Goal: Task Accomplishment & Management: Manage account settings

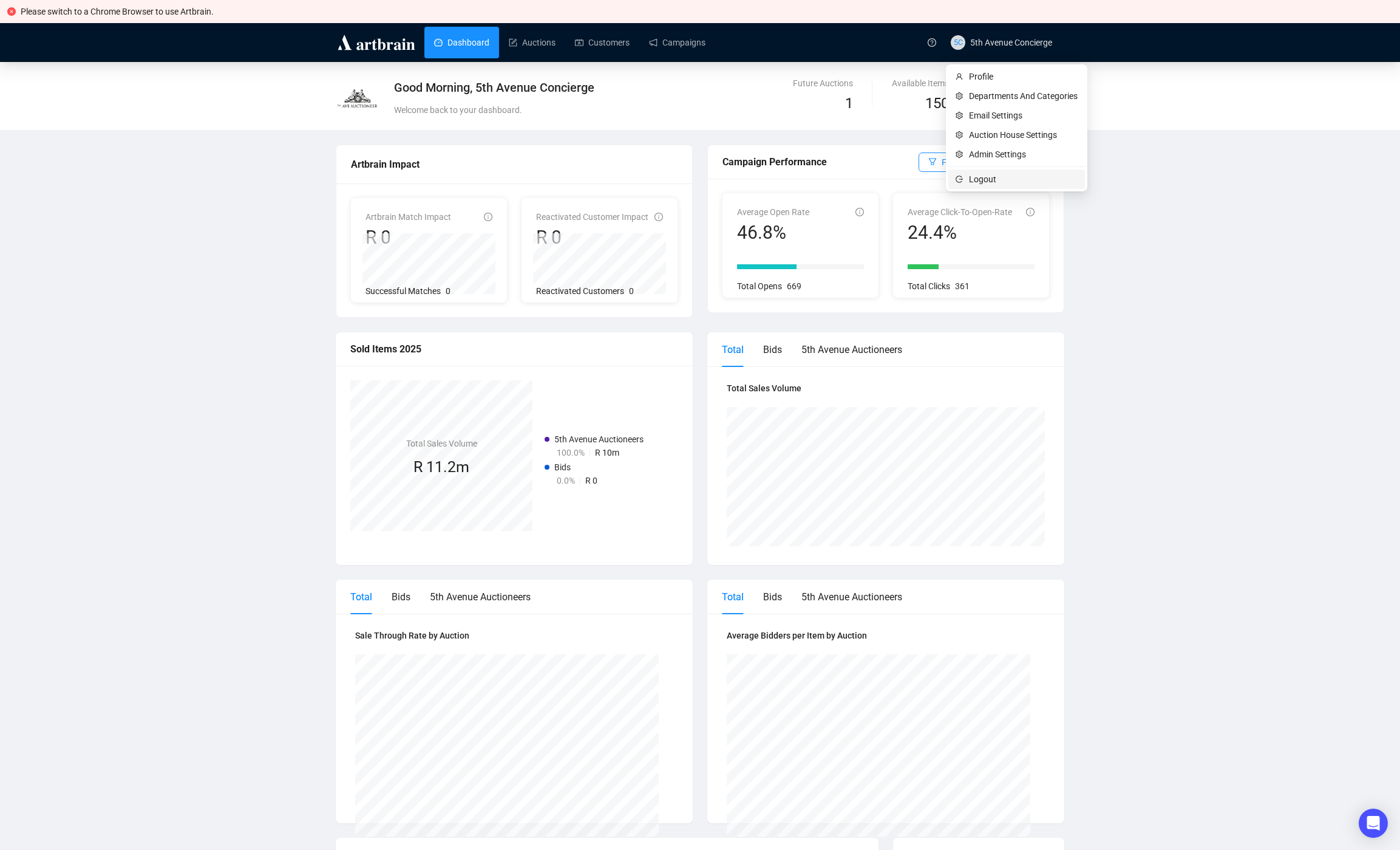
click at [992, 184] on span "Logout" at bounding box center [1023, 178] width 109 height 13
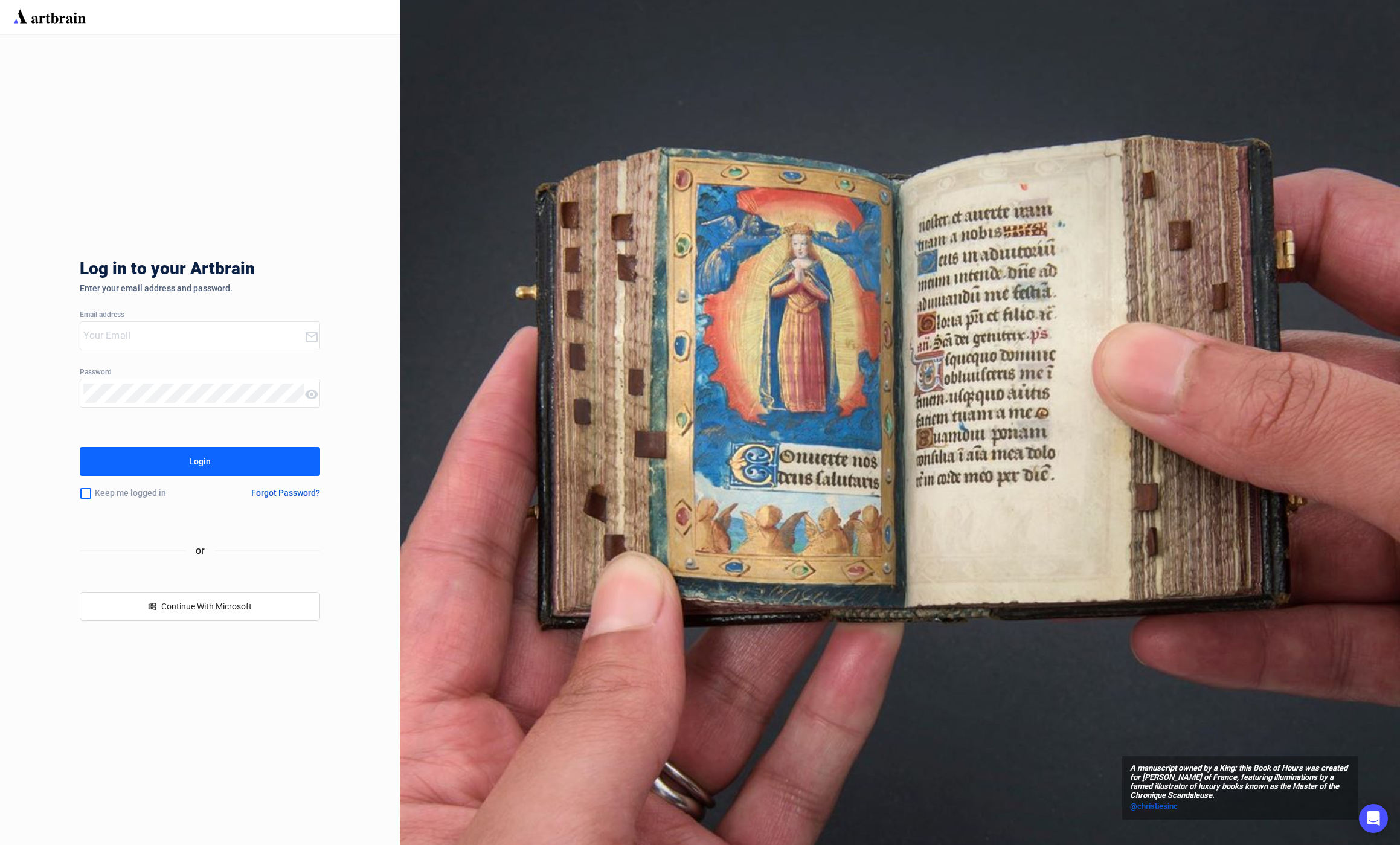
click at [173, 336] on input "email" at bounding box center [194, 335] width 221 height 19
click at [160, 325] on div "sho" at bounding box center [191, 335] width 222 height 28
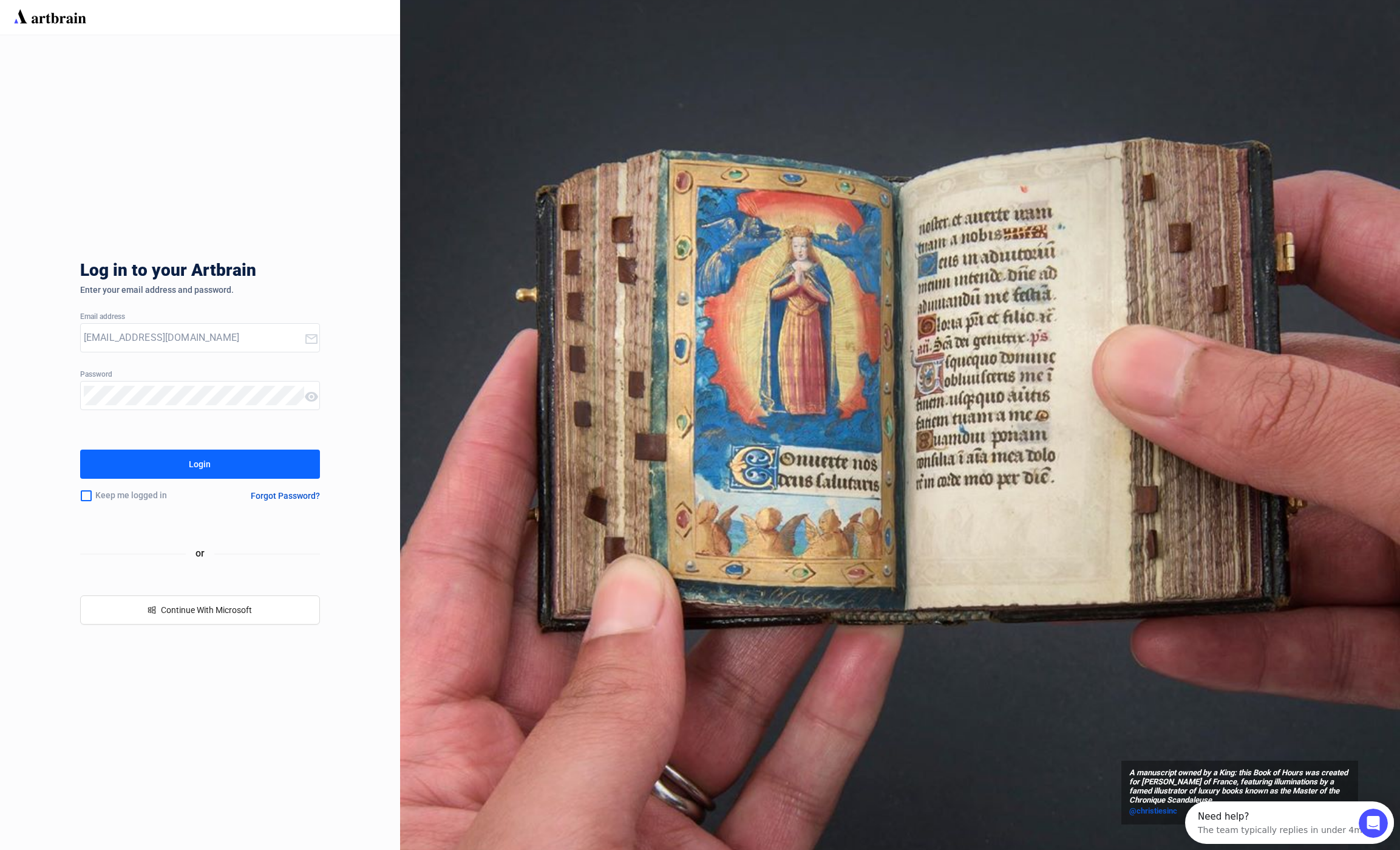
type input "[EMAIL_ADDRESS][DOMAIN_NAME]"
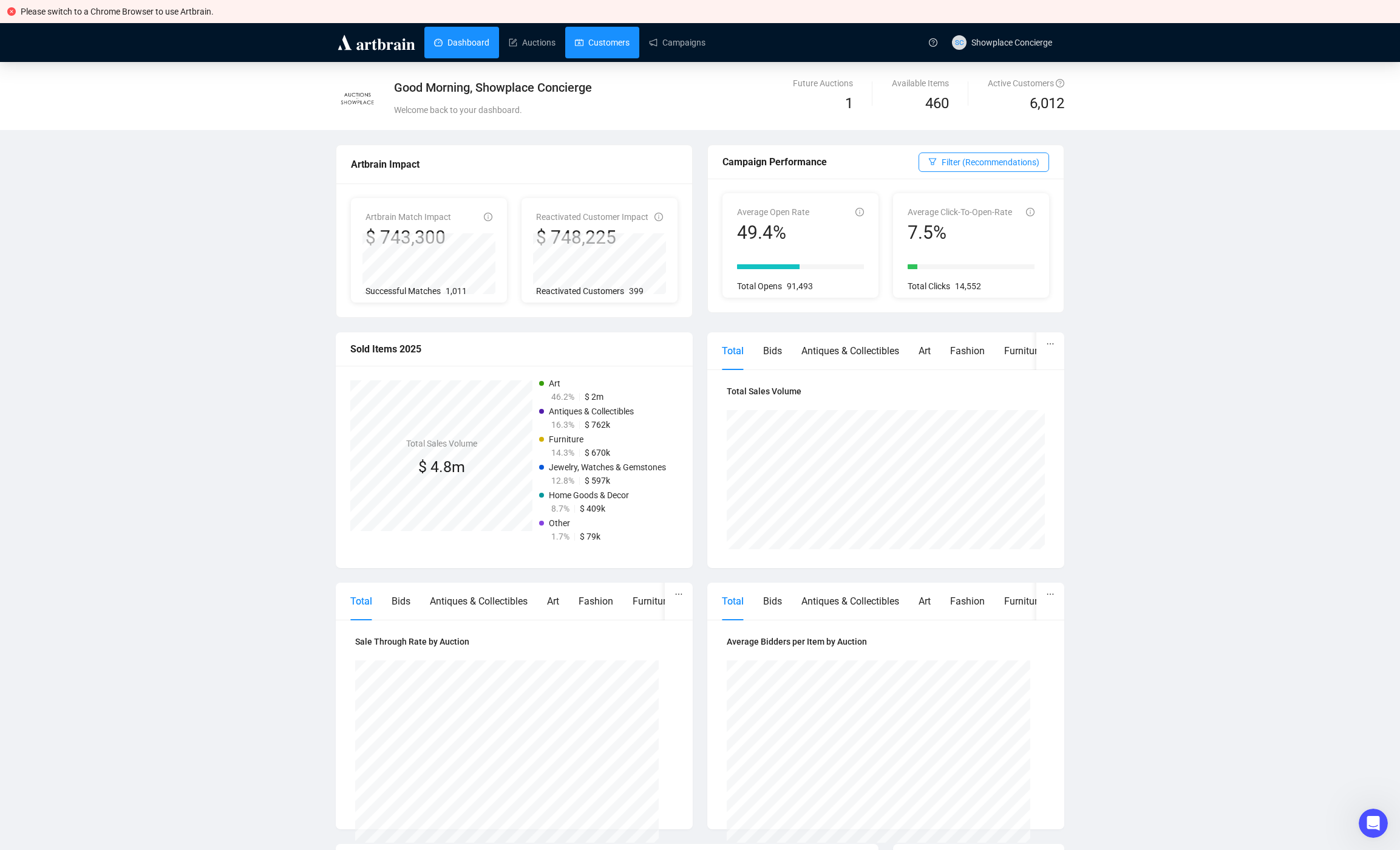
click at [588, 43] on link "Customers" at bounding box center [602, 42] width 54 height 32
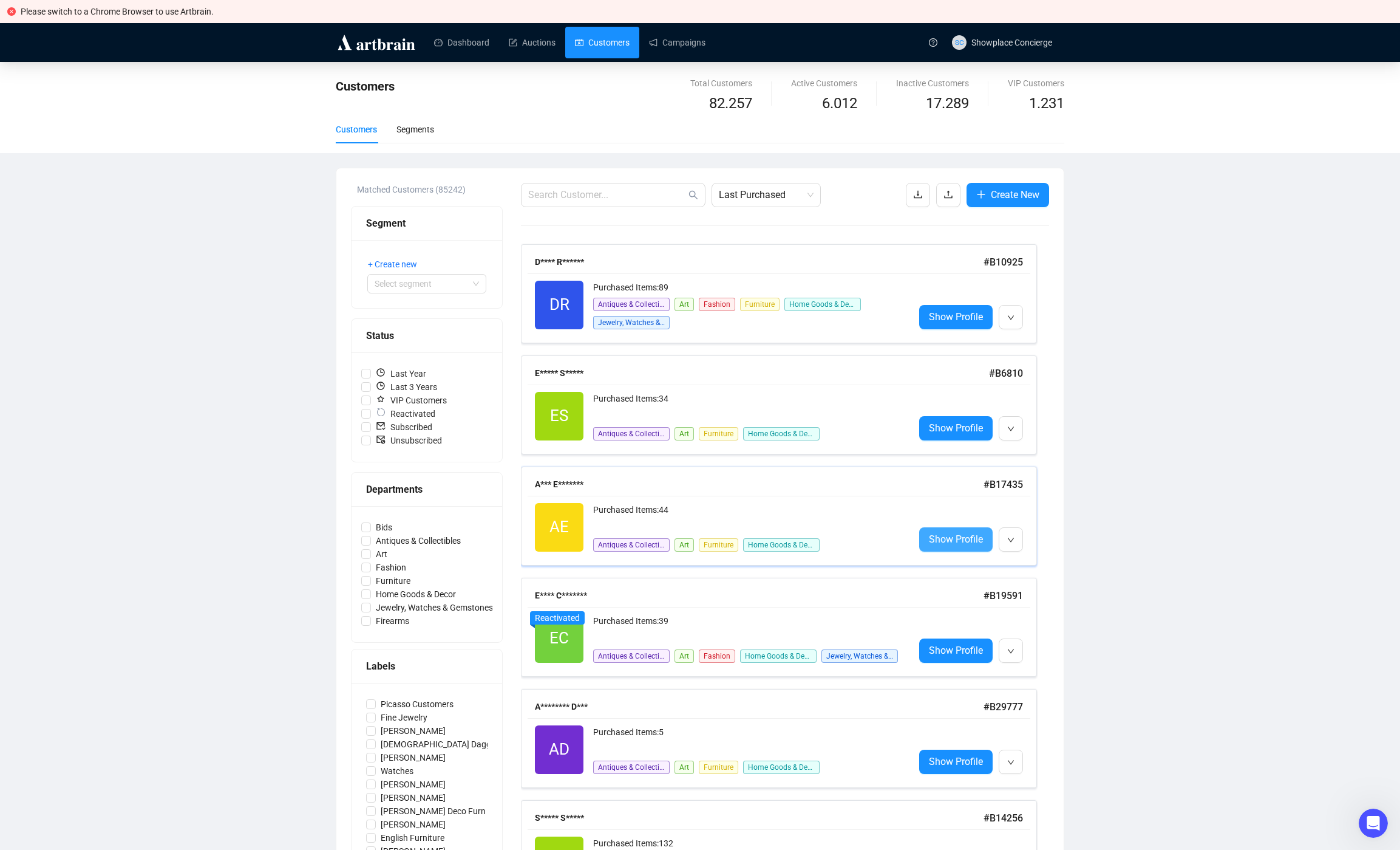
click at [953, 533] on span "Show Profile" at bounding box center [956, 539] width 54 height 16
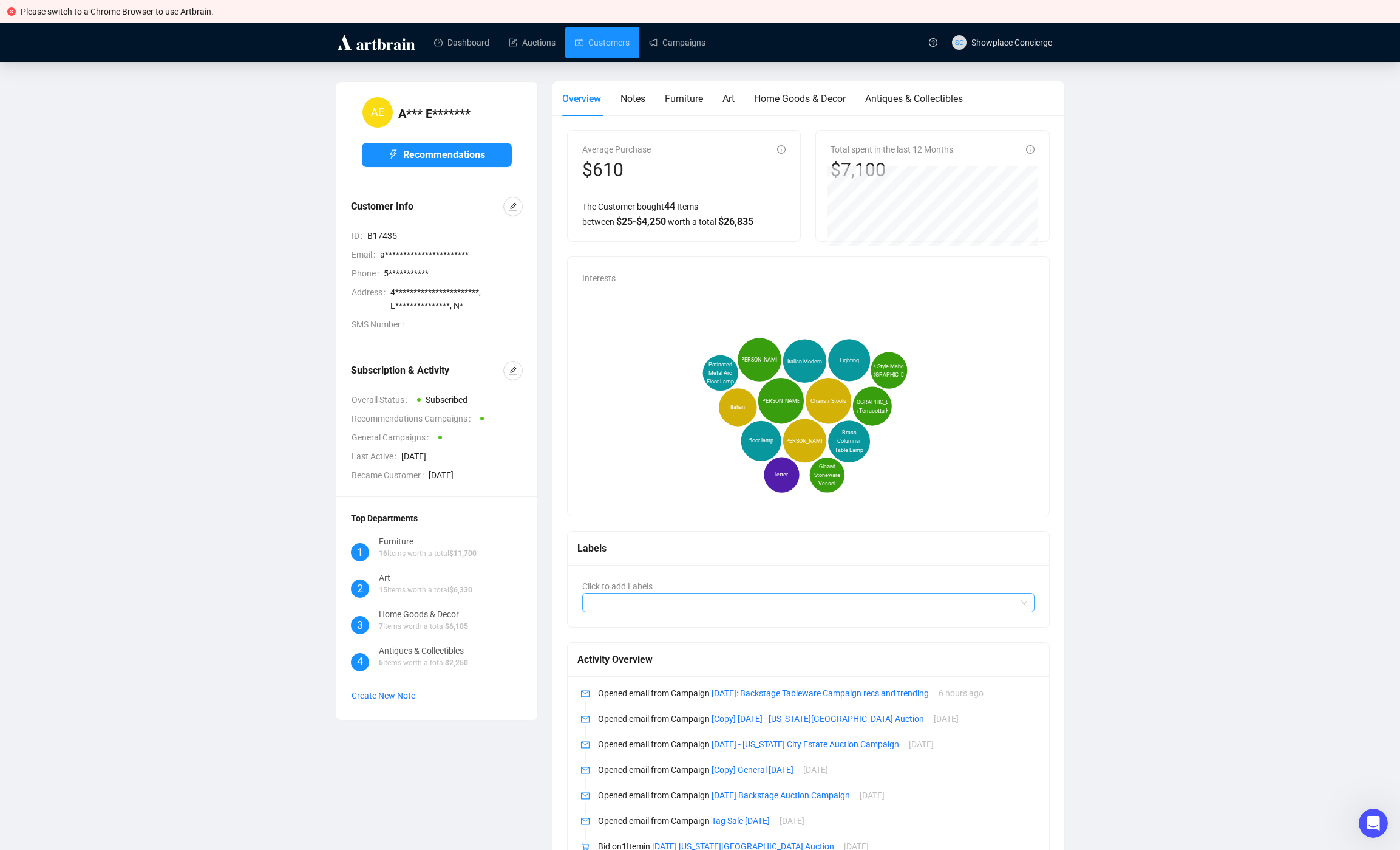
click at [718, 602] on div at bounding box center [802, 603] width 435 height 17
click at [997, 179] on span "Logout" at bounding box center [1025, 178] width 109 height 13
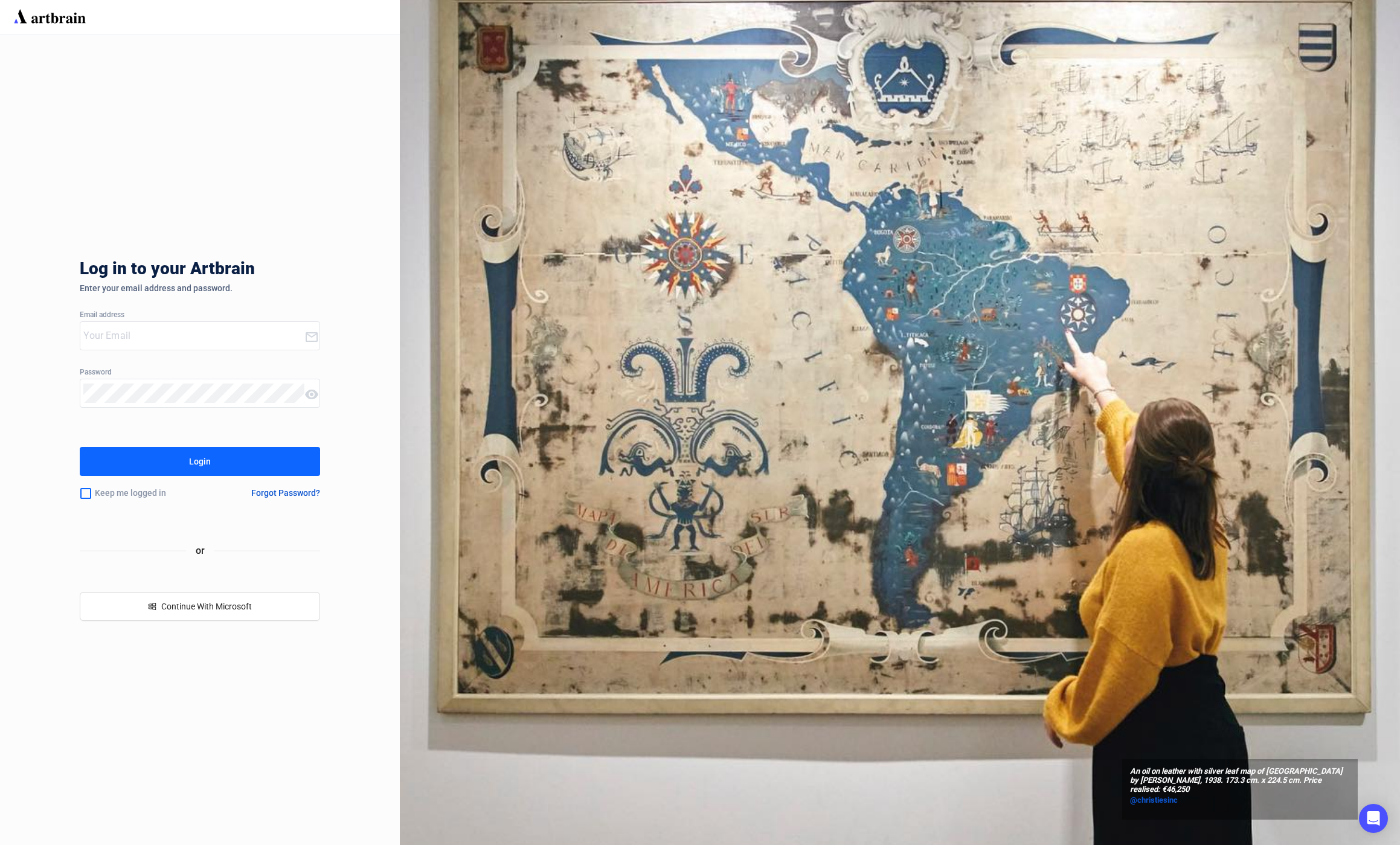
click at [104, 350] on div "Log in to your Artbrain Enter your email address and password. Email address Pa…" at bounding box center [199, 439] width 240 height 810
click at [116, 334] on input "email" at bounding box center [194, 335] width 221 height 19
type input "[EMAIL_ADDRESS][DOMAIN_NAME]"
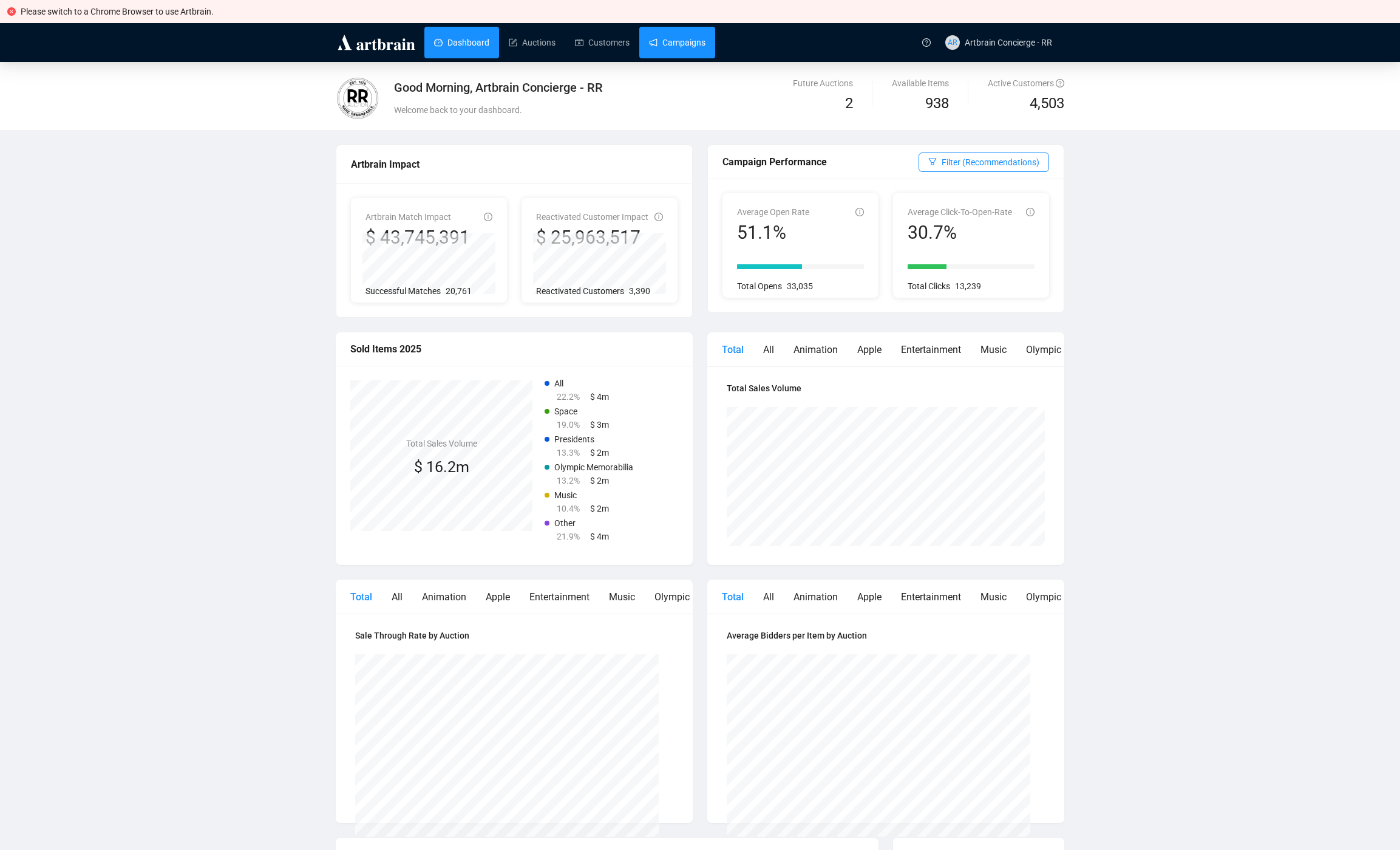
click at [681, 47] on link "Campaigns" at bounding box center [677, 42] width 57 height 32
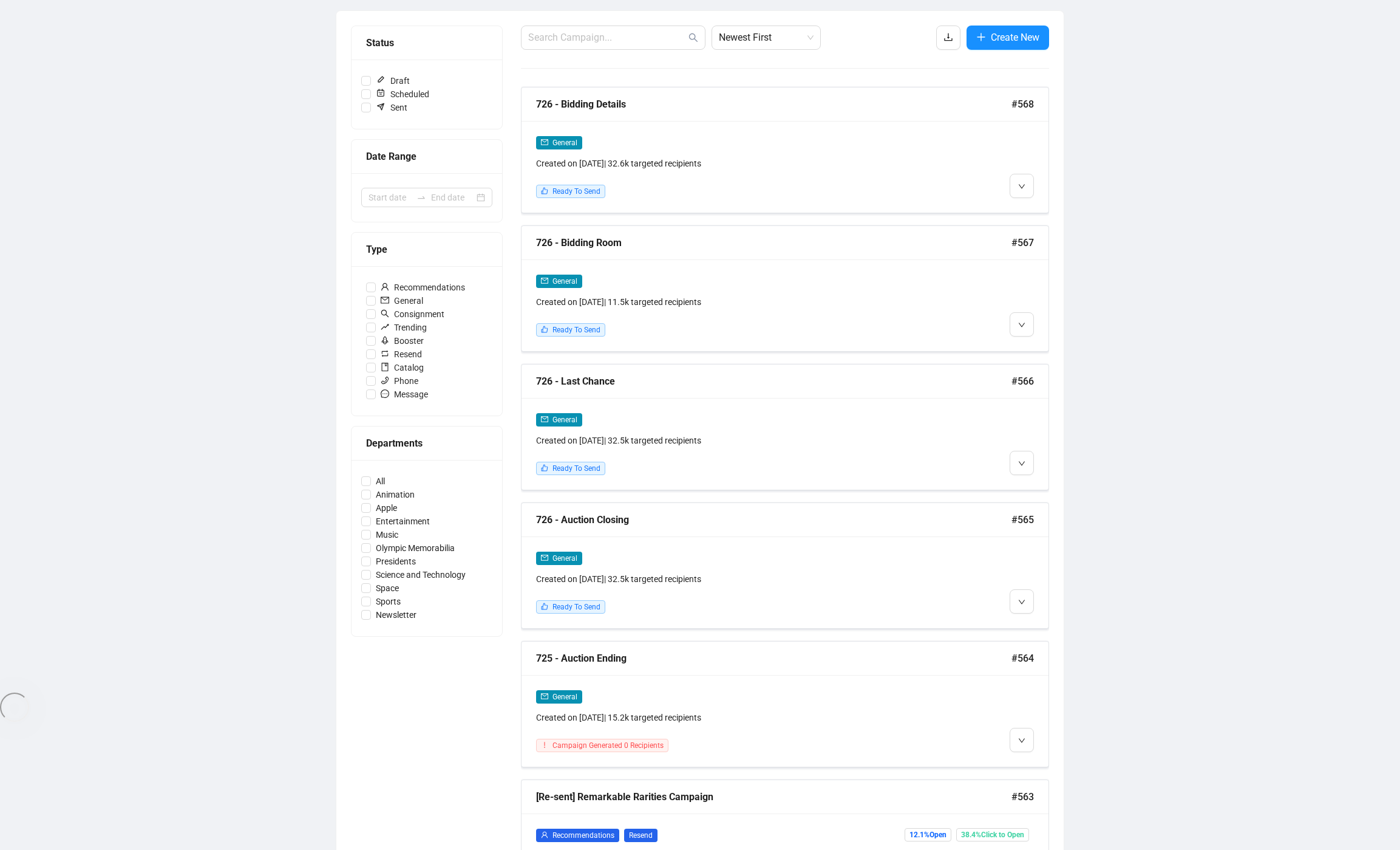
scroll to position [457, 0]
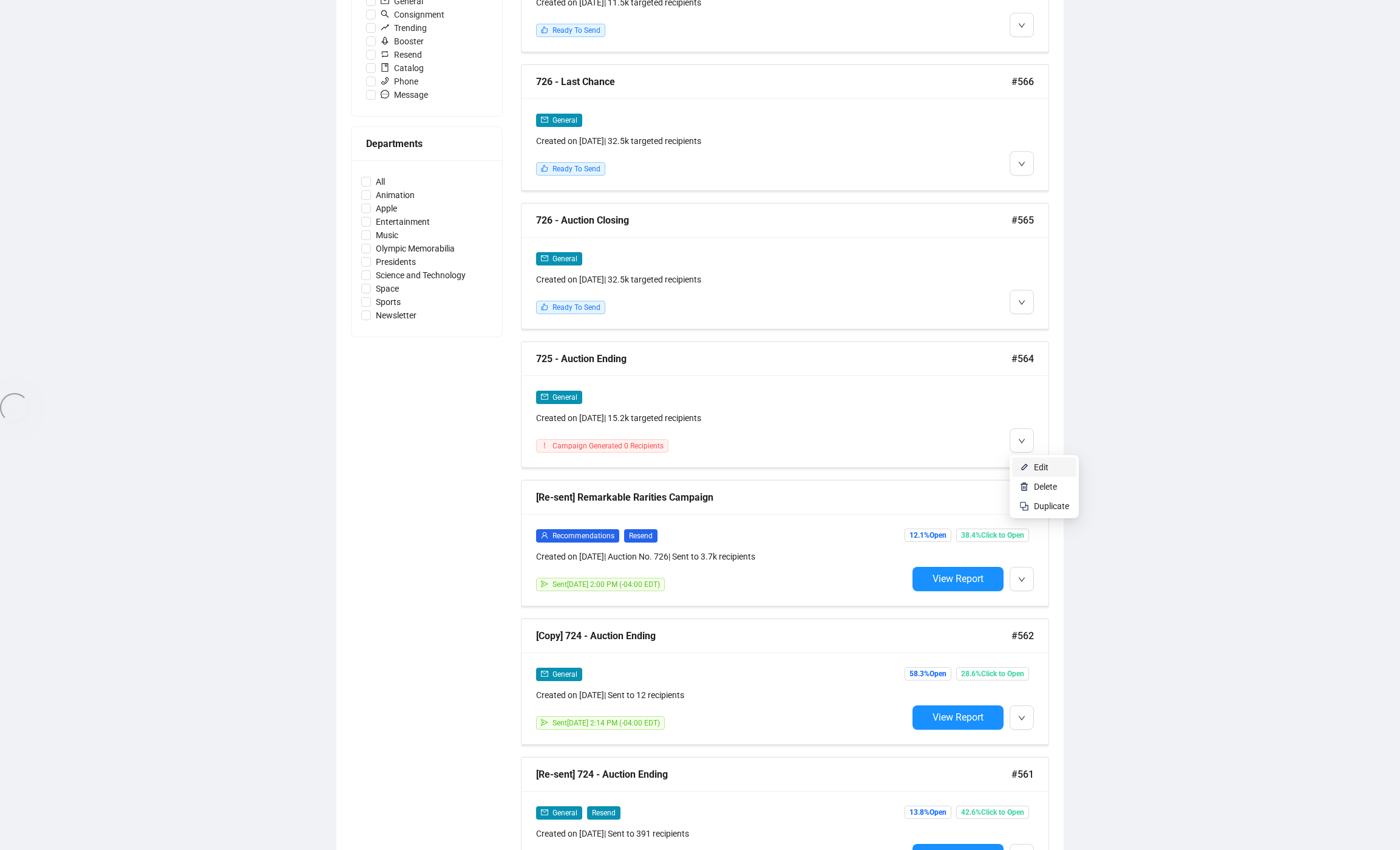
click at [1033, 469] on li "Edit" at bounding box center [1043, 467] width 64 height 19
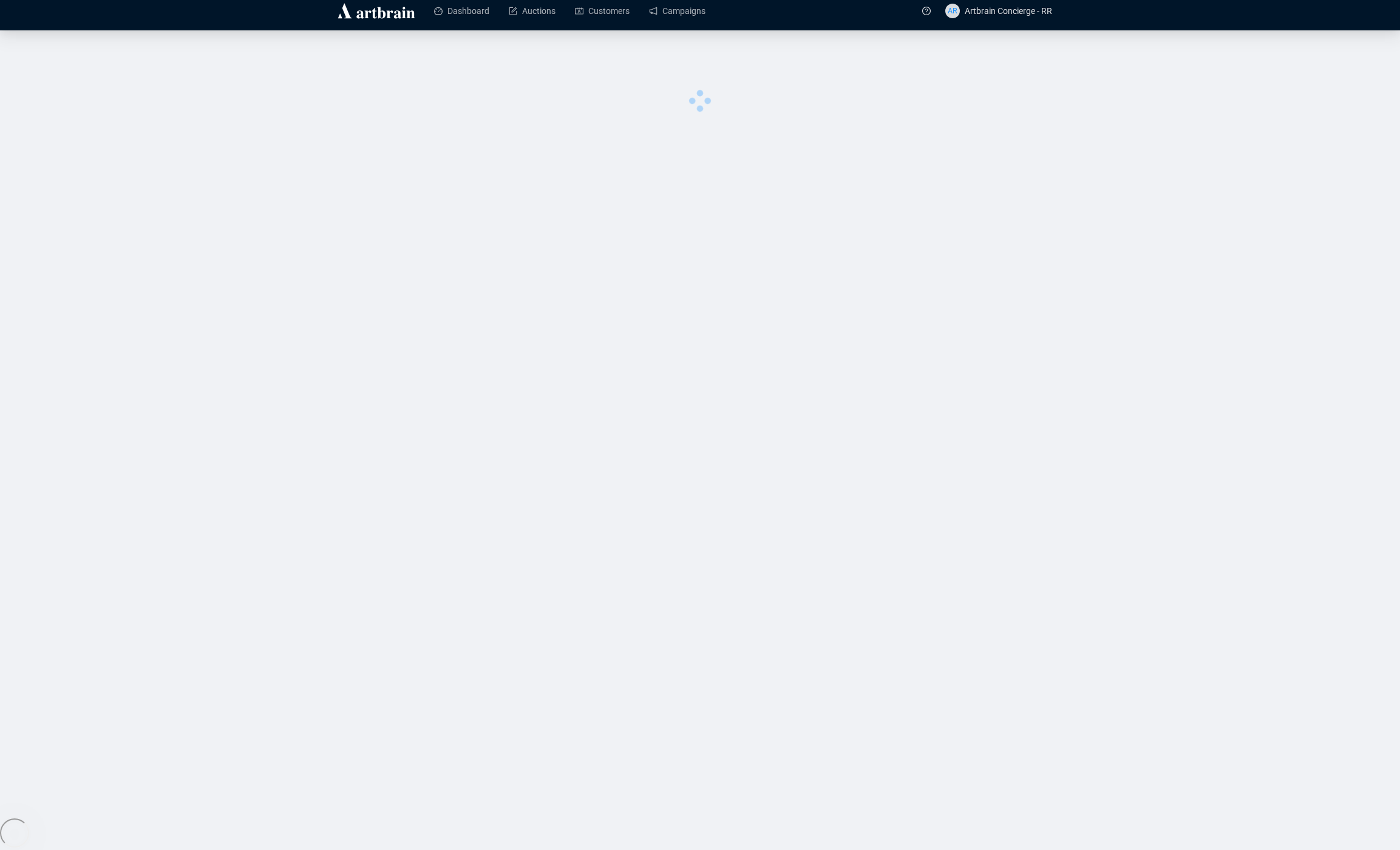
scroll to position [32, 0]
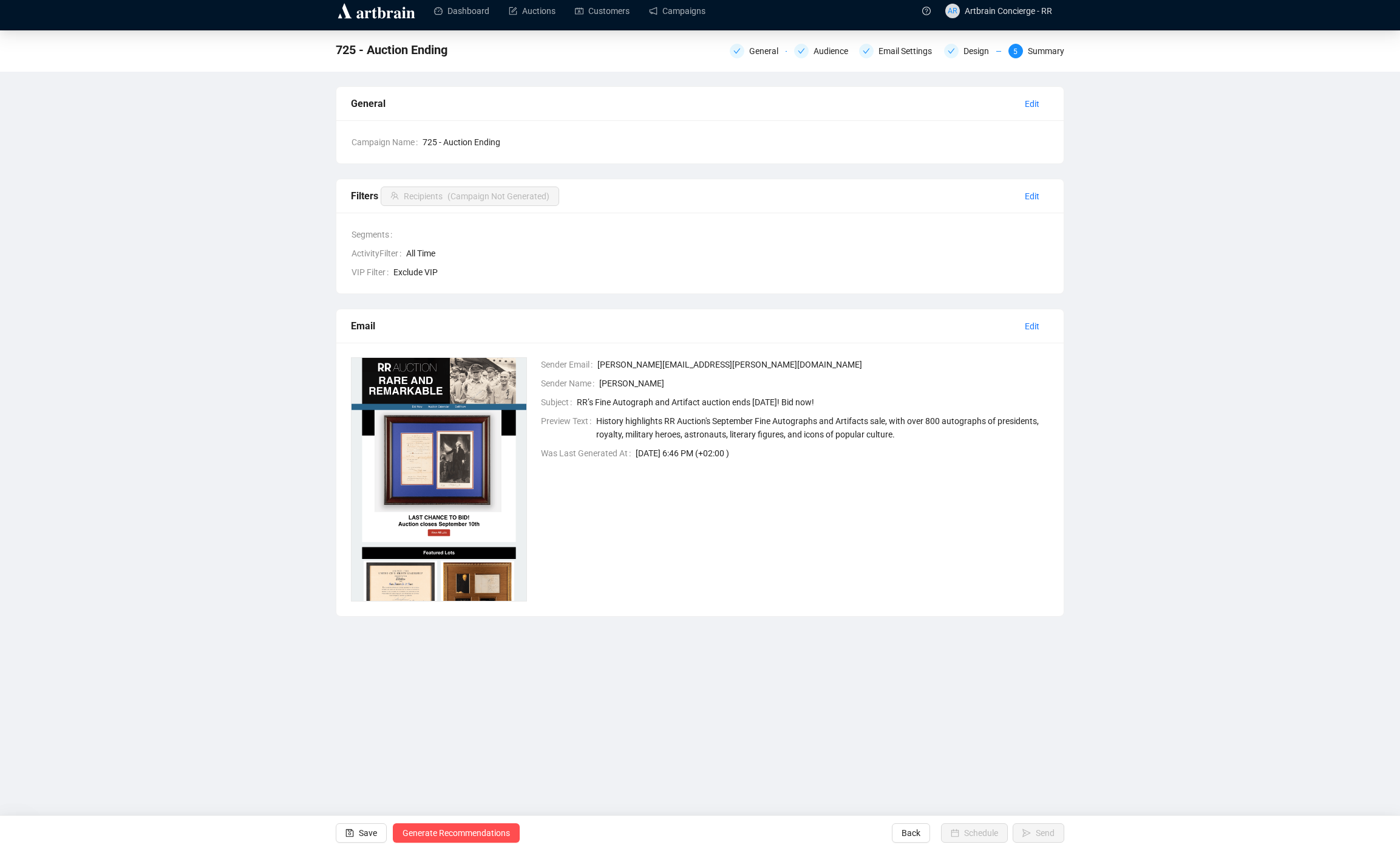
click at [160, 350] on div "725 - Auction Ending General Audience Email Settings Design 5 Summary General E…" at bounding box center [700, 323] width 1400 height 586
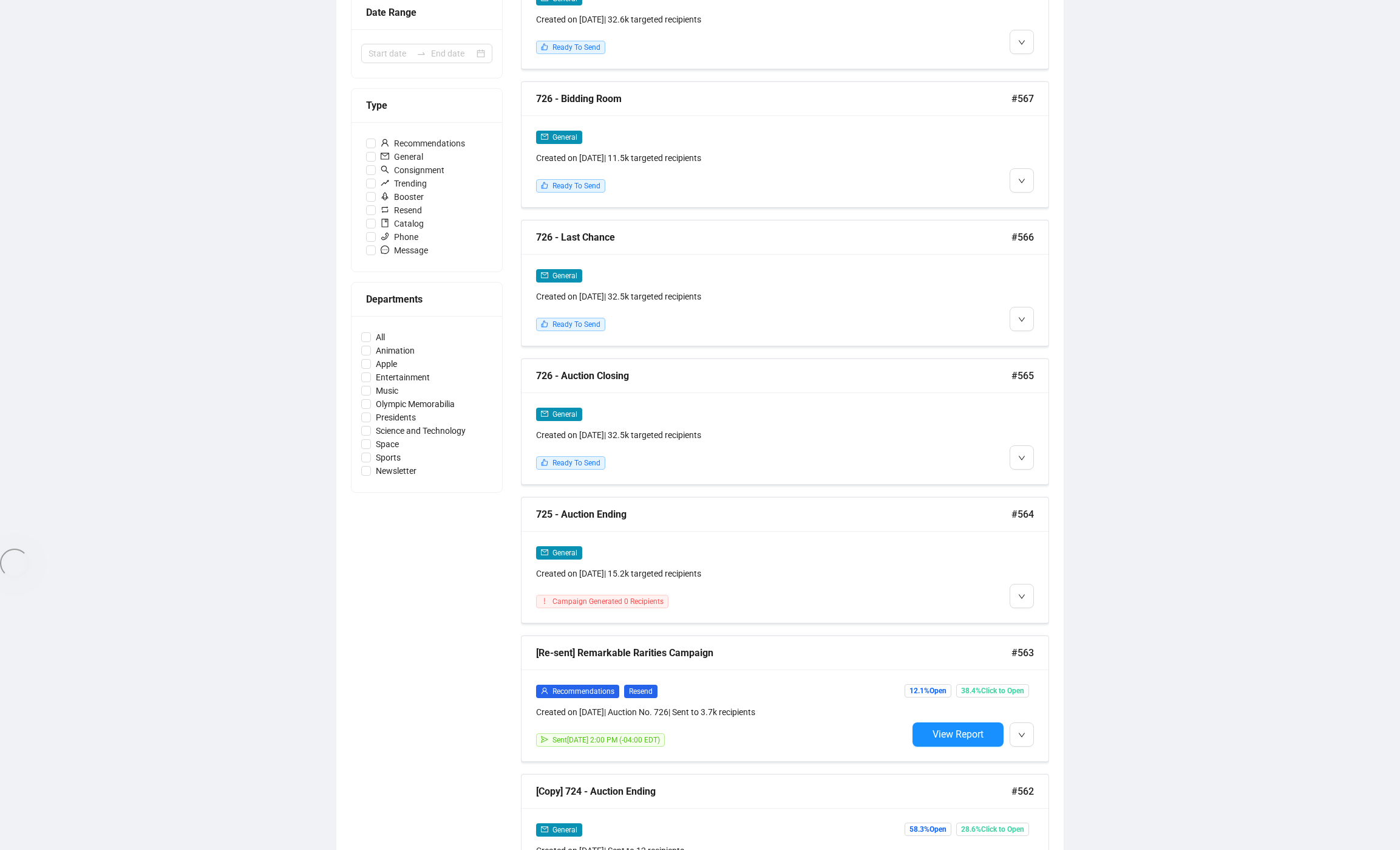
scroll to position [549, 0]
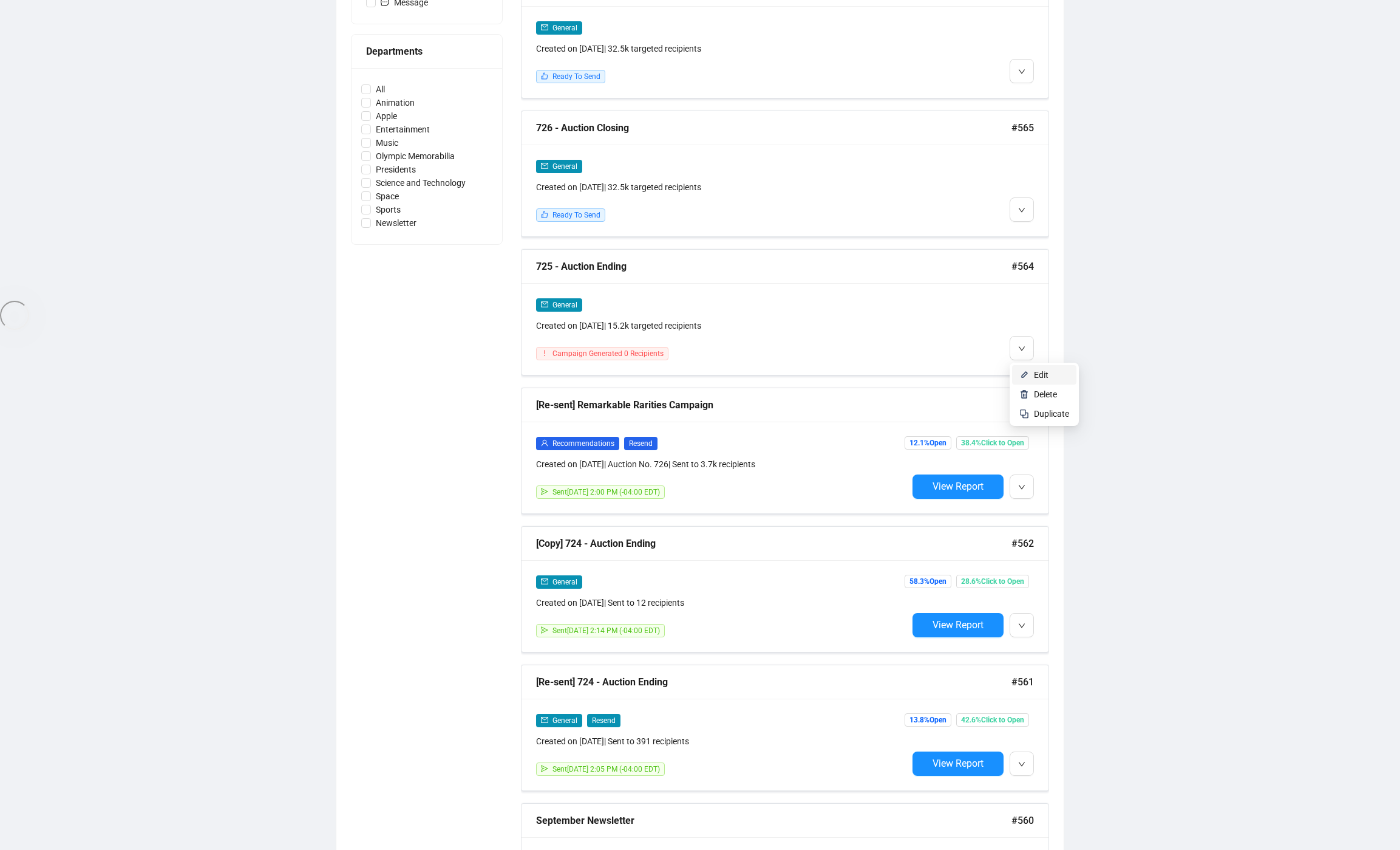
click at [1040, 371] on span "Edit" at bounding box center [1041, 375] width 15 height 10
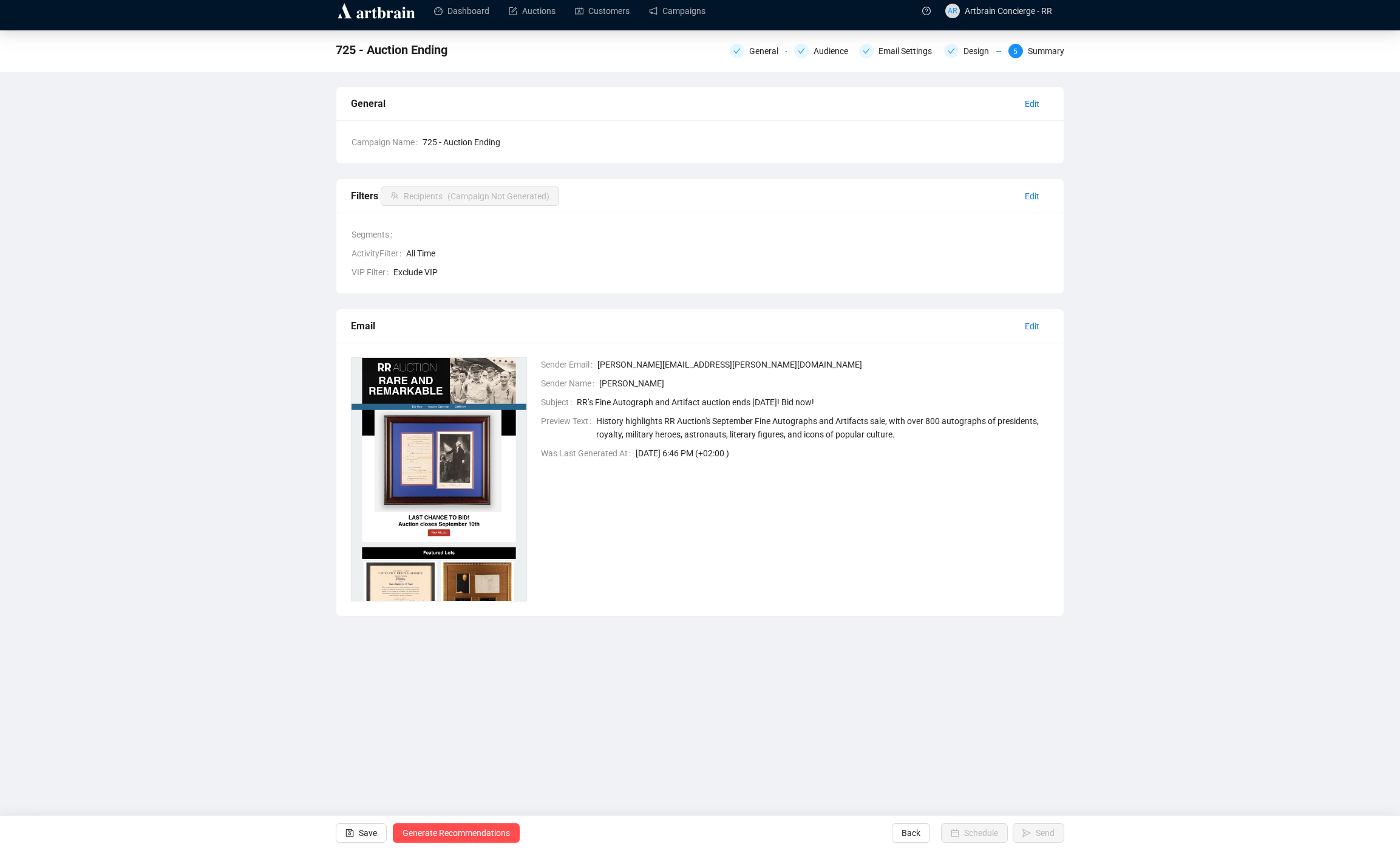
click at [971, 58] on div "General Audience Email Settings Design 5 Summary" at bounding box center [897, 50] width 335 height 19
click at [973, 54] on div "Design" at bounding box center [980, 50] width 33 height 15
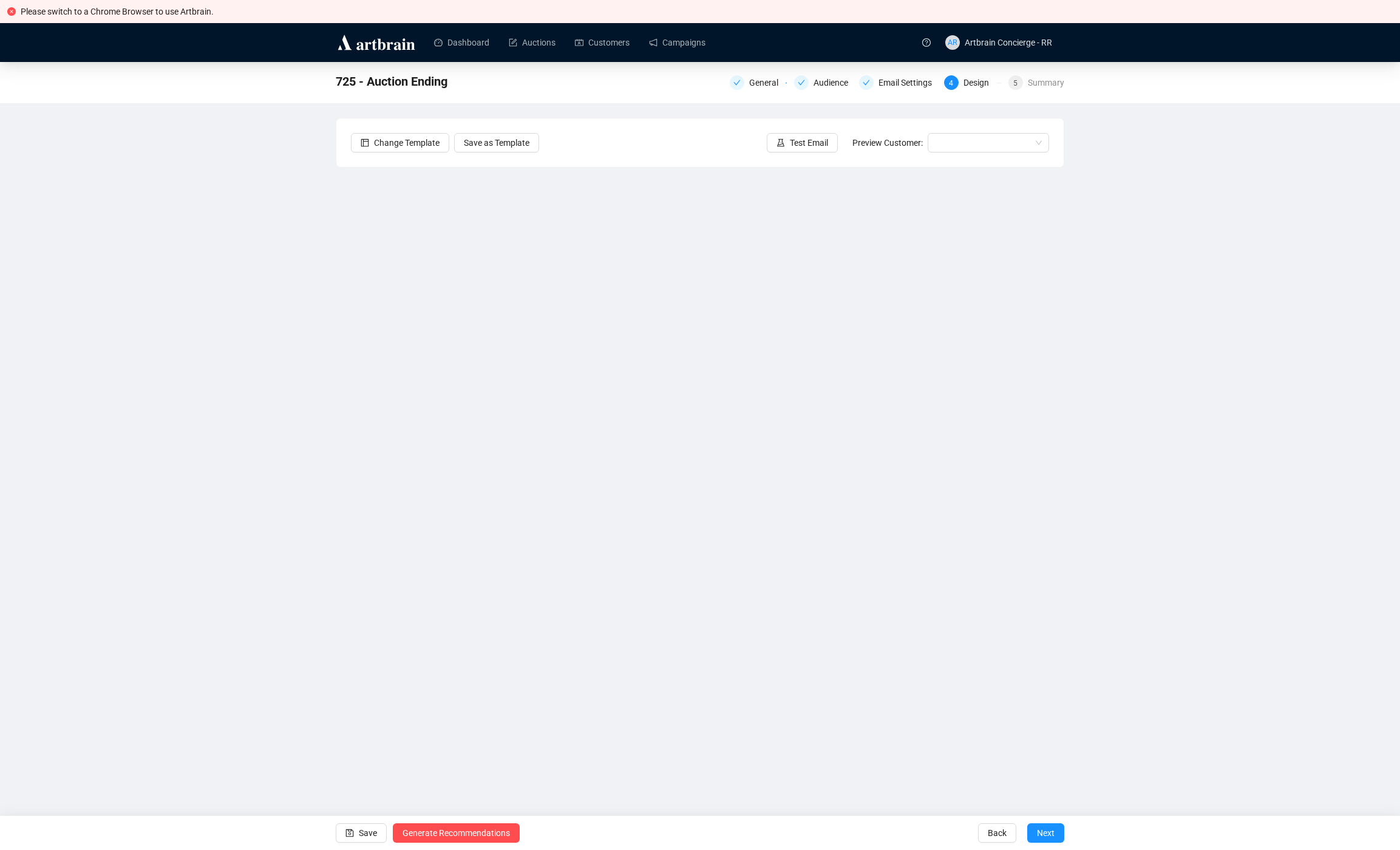
click at [169, 444] on div "725 - Auction Ending General Audience Email Settings 4 Design 5 Summary Change …" at bounding box center [700, 378] width 1400 height 632
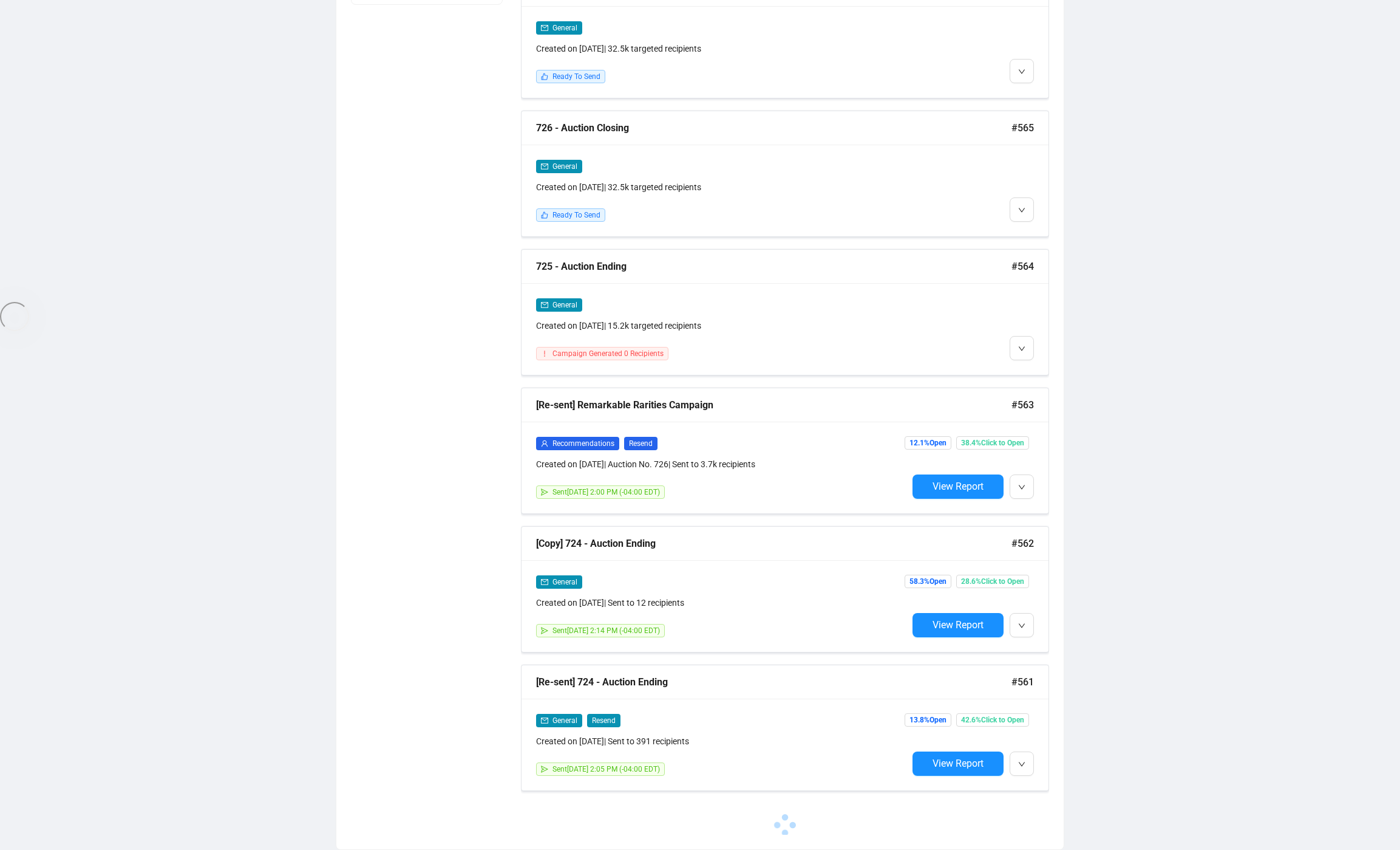
scroll to position [549, 0]
